Goal: Task Accomplishment & Management: Use online tool/utility

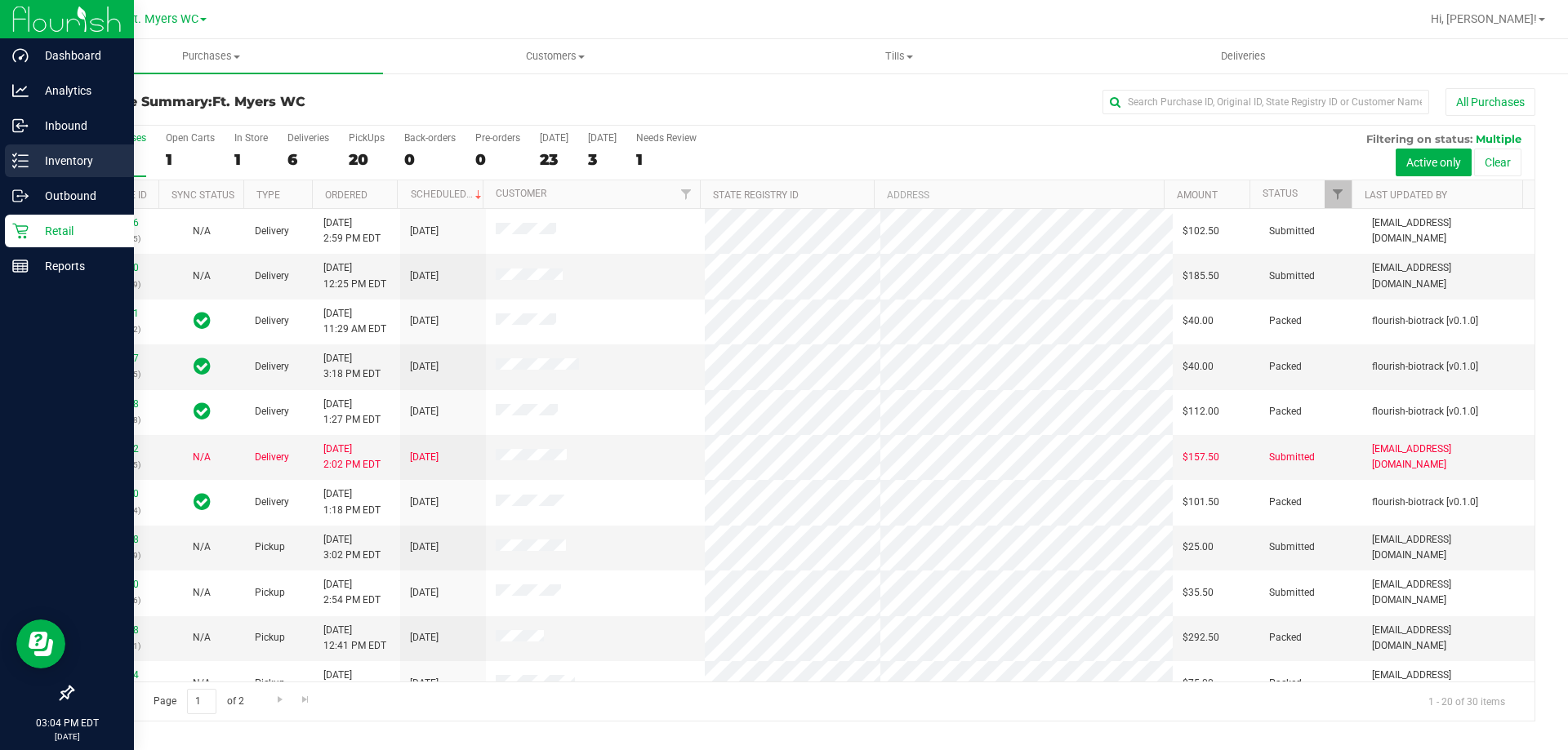
click at [78, 157] on p "Inventory" at bounding box center [78, 160] width 98 height 19
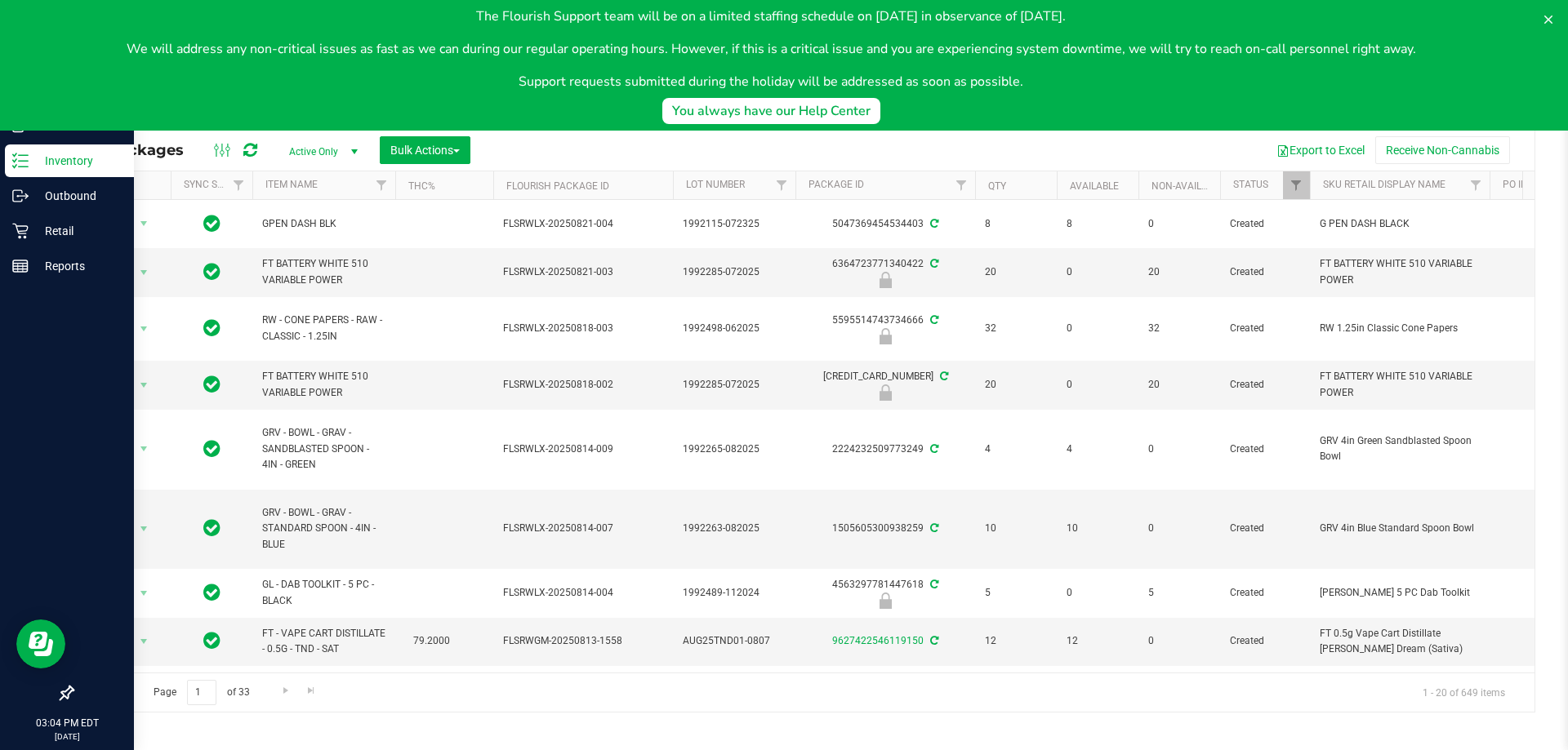
click at [308, 108] on body "The Flourish Support team will be on a limited staffing schedule on [DATE] in o…" at bounding box center [784, 65] width 1568 height 131
click at [1549, 15] on icon at bounding box center [1548, 19] width 13 height 13
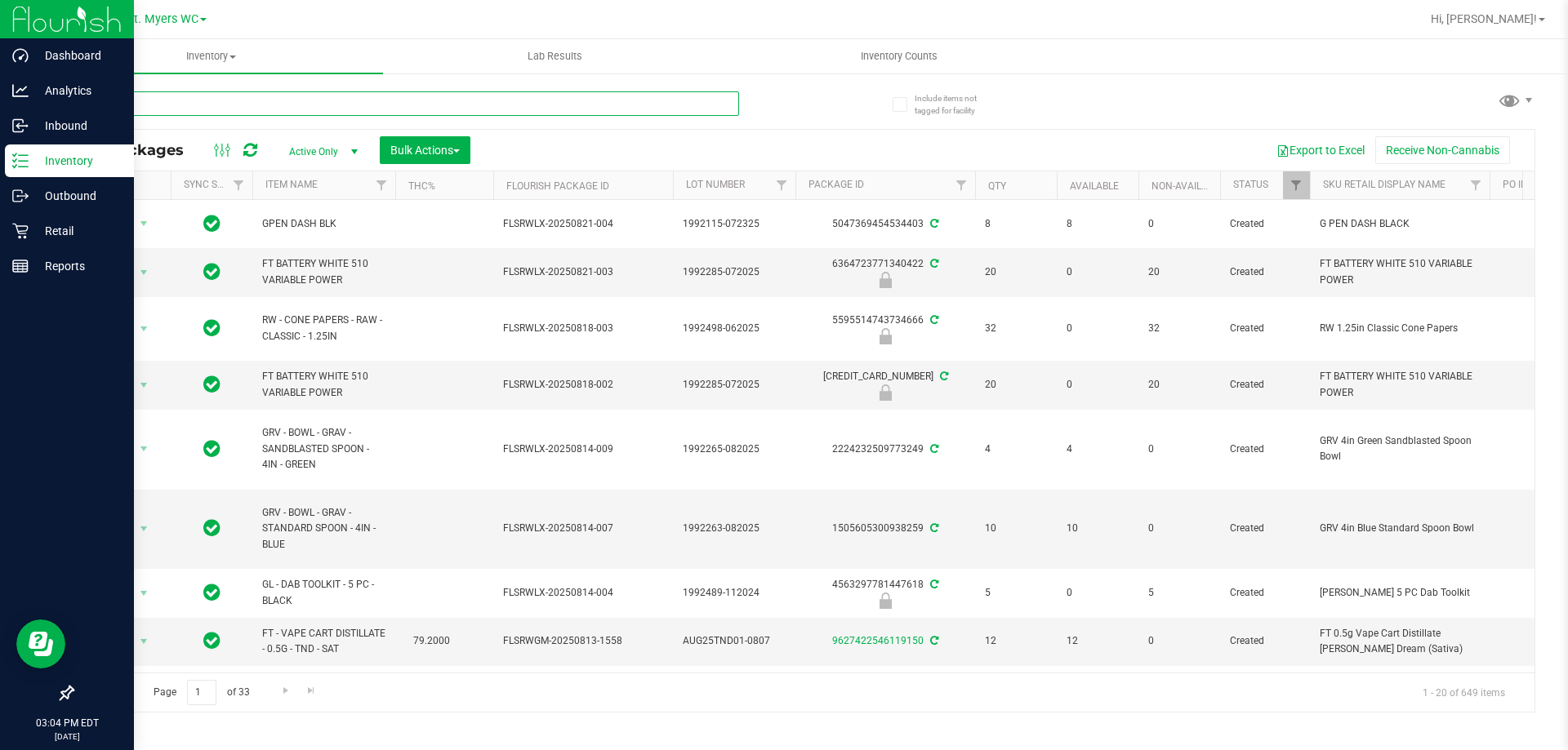
click at [667, 101] on input "text" at bounding box center [405, 104] width 668 height 24
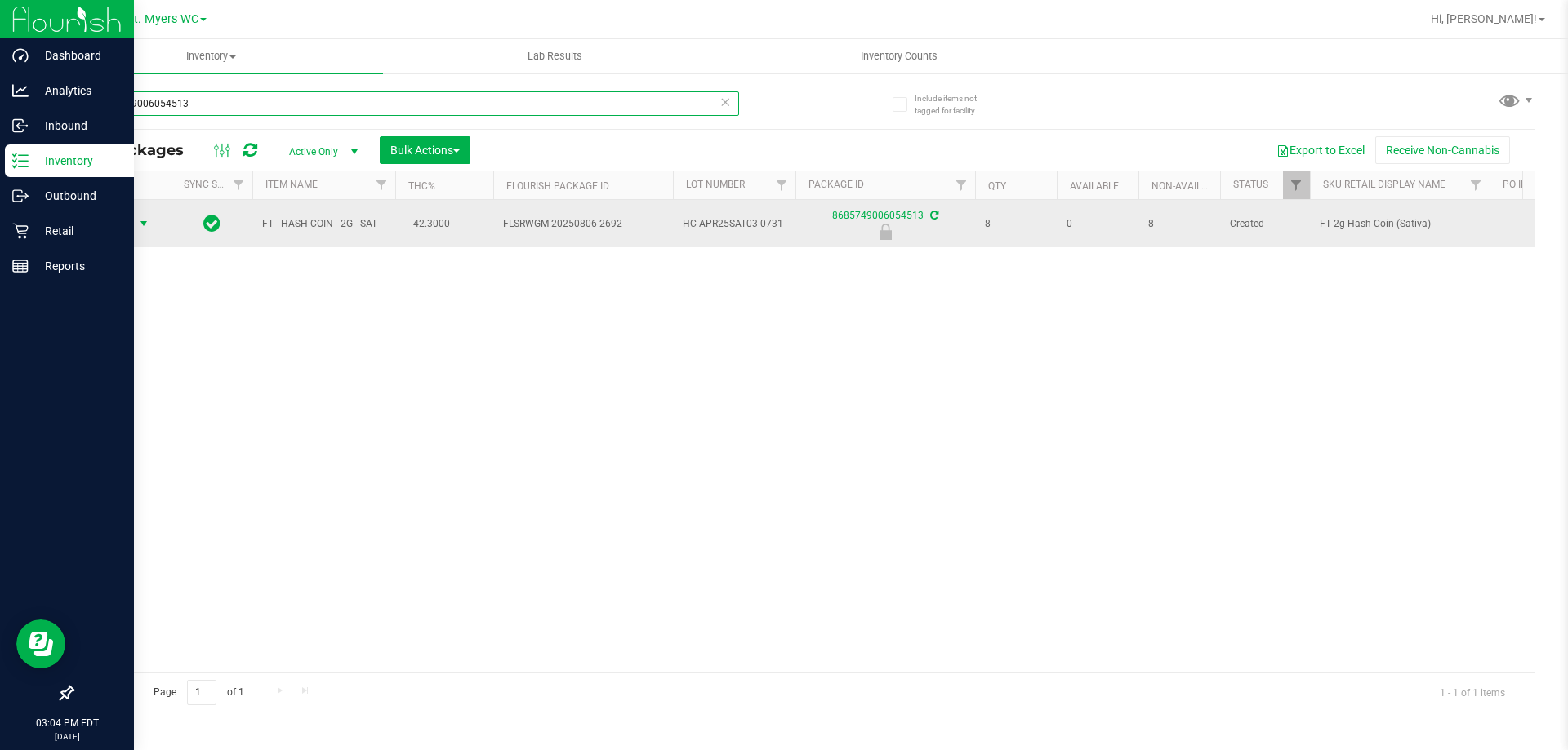
type input "8685749006054513"
click at [141, 214] on span "select" at bounding box center [144, 224] width 20 height 23
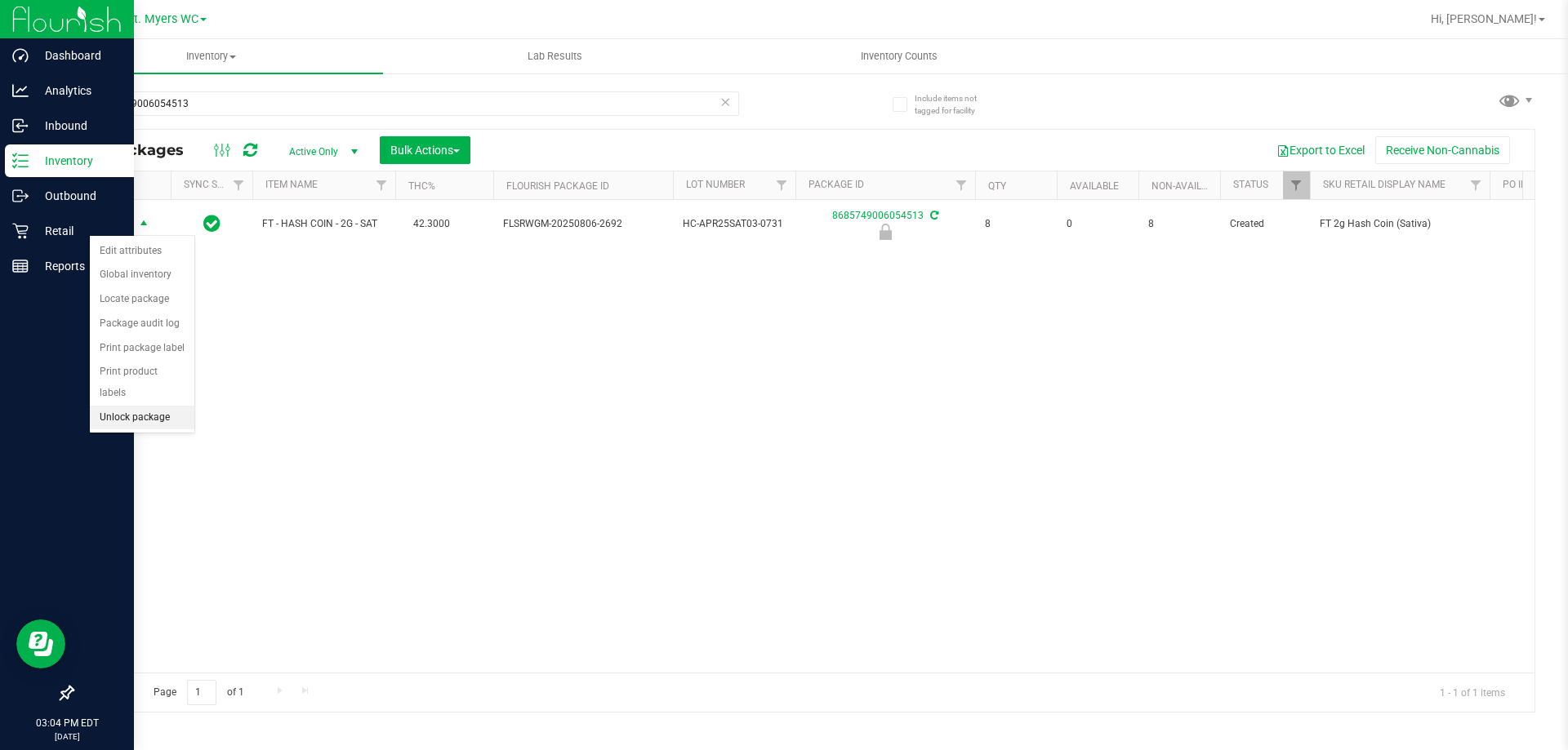
click at [147, 406] on li "Unlock package" at bounding box center [142, 418] width 105 height 24
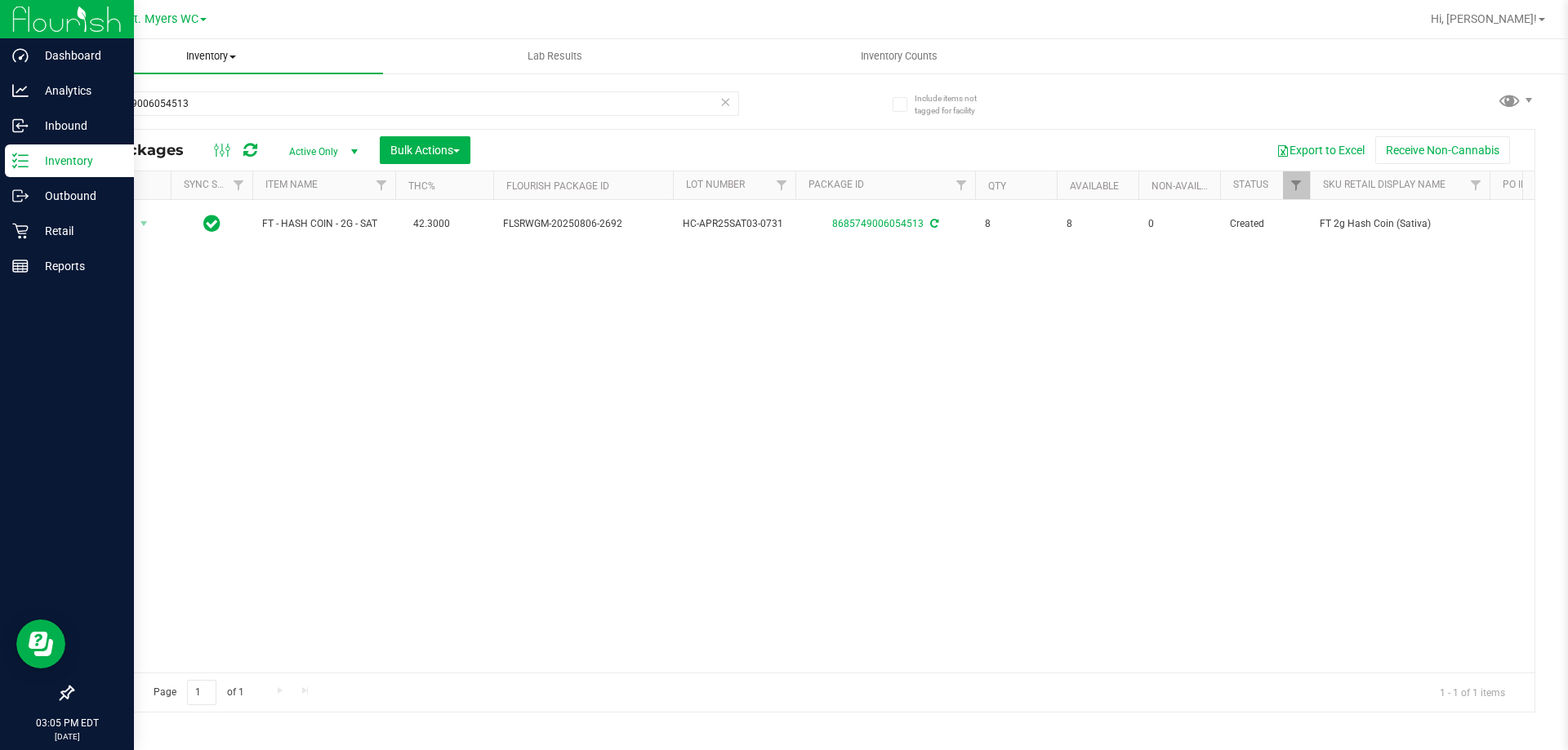
click at [227, 66] on uib-tab-heading "Inventory All packages All inventory Waste log Create inventory" at bounding box center [211, 56] width 343 height 34
